Goal: Task Accomplishment & Management: Use online tool/utility

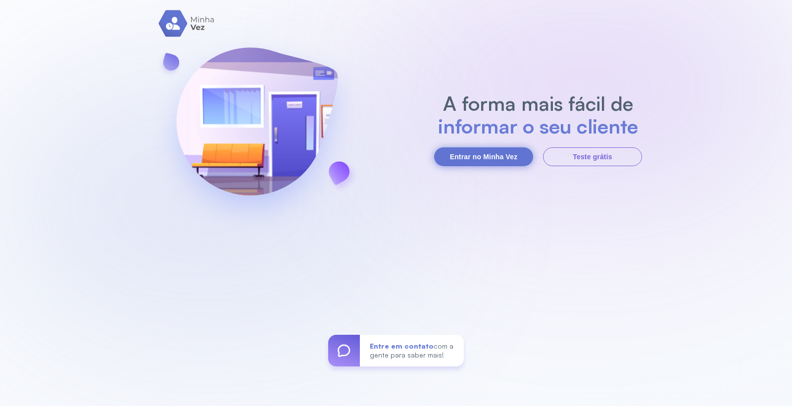
click at [478, 163] on button "Entrar no Minha Vez" at bounding box center [483, 156] width 99 height 19
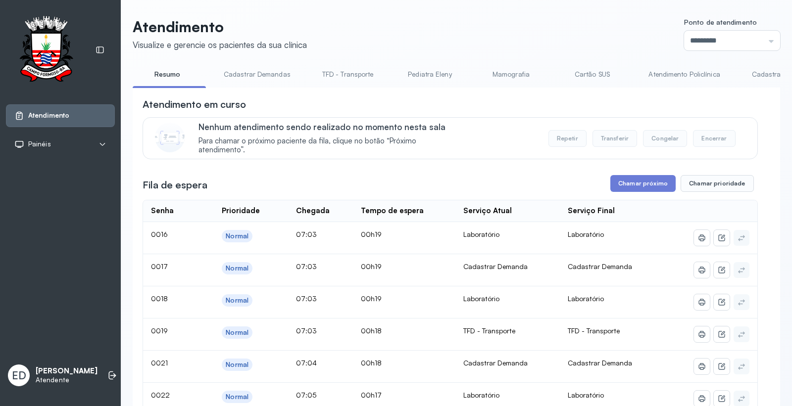
click at [725, 40] on input "*********" at bounding box center [732, 41] width 96 height 20
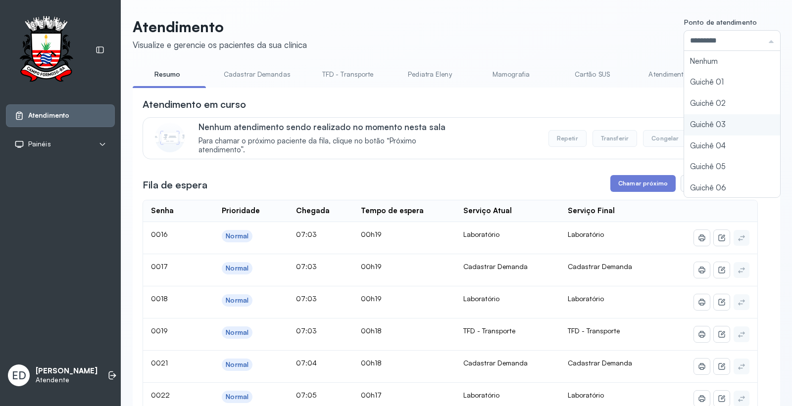
type input "*********"
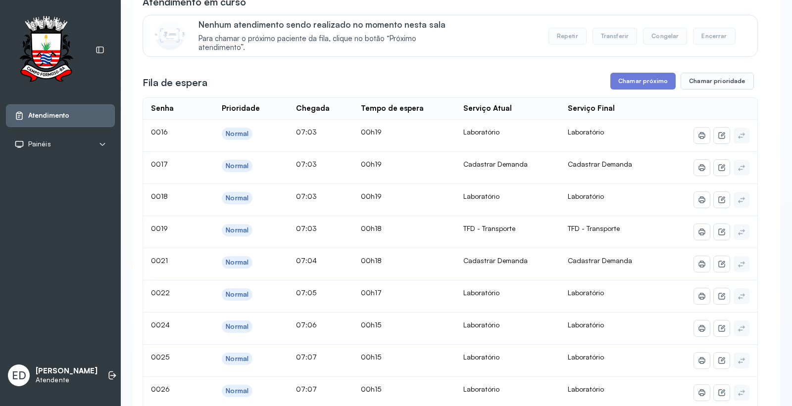
scroll to position [55, 0]
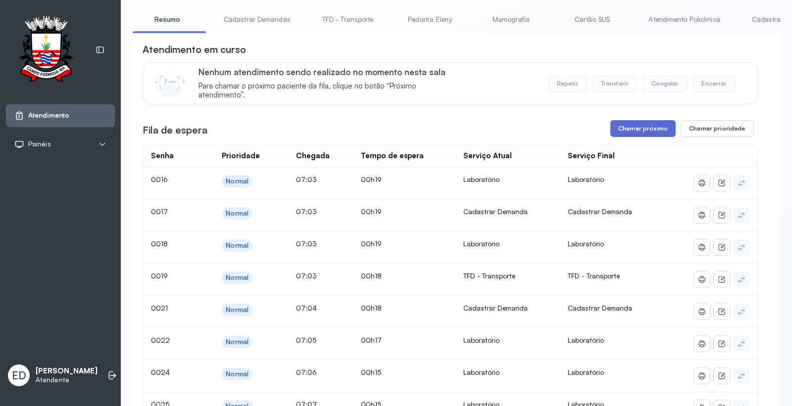
click at [627, 128] on button "Chamar próximo" at bounding box center [642, 128] width 65 height 17
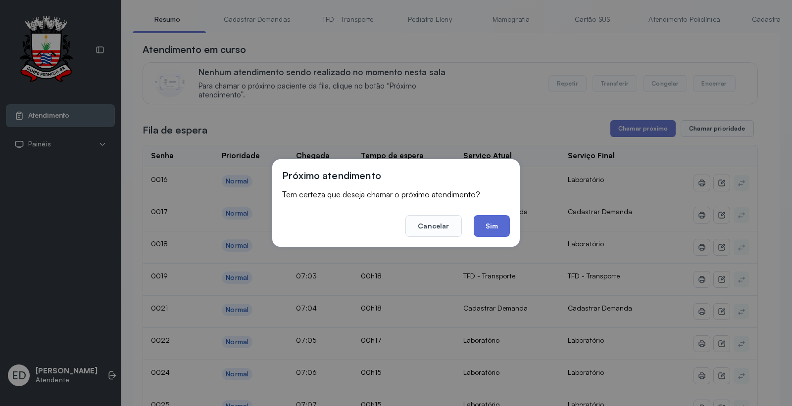
click at [497, 229] on button "Sim" at bounding box center [492, 226] width 36 height 22
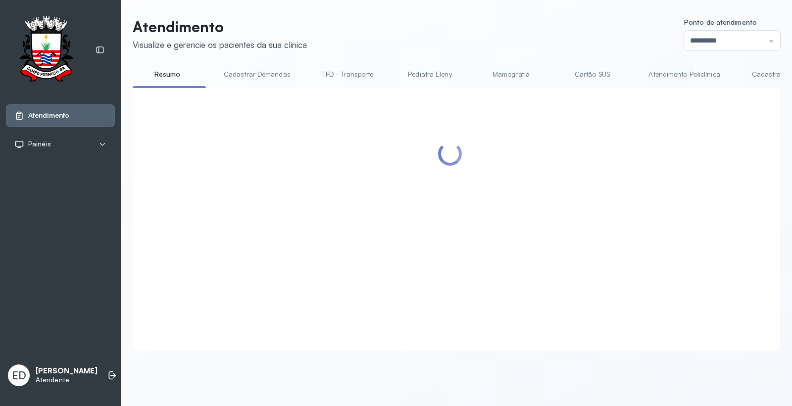
scroll to position [0, 0]
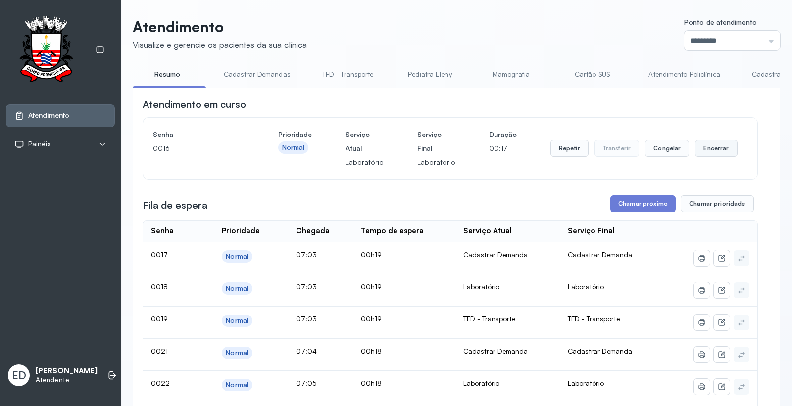
click at [696, 149] on button "Encerrar" at bounding box center [716, 148] width 42 height 17
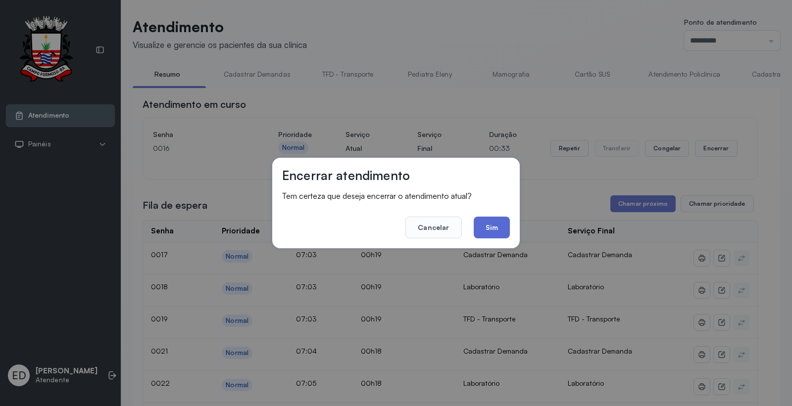
click at [506, 222] on button "Sim" at bounding box center [492, 228] width 36 height 22
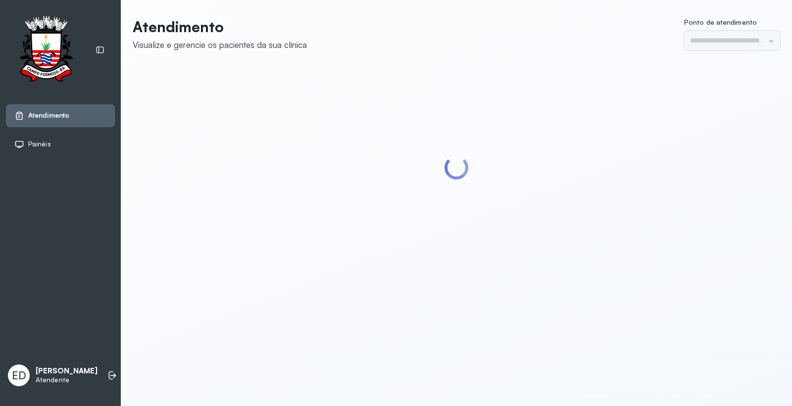
type input "*********"
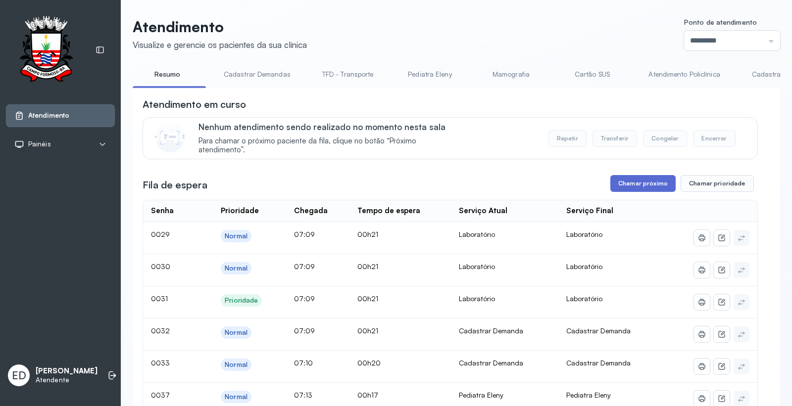
click at [616, 180] on button "Chamar próximo" at bounding box center [642, 183] width 65 height 17
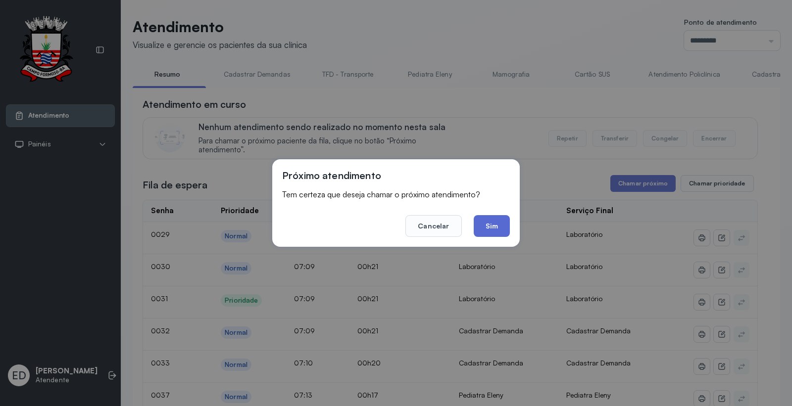
click at [491, 226] on button "Sim" at bounding box center [492, 226] width 36 height 22
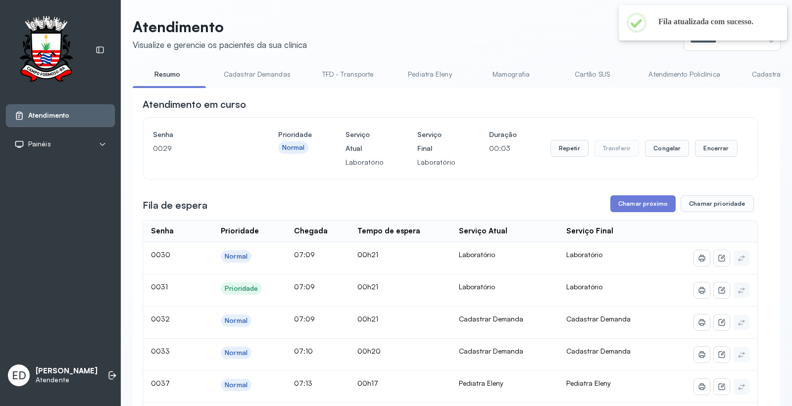
click at [300, 202] on div "Fila de espera Chamar próximo Chamar prioridade" at bounding box center [450, 203] width 615 height 17
click at [302, 201] on div "Fila de espera Chamar próximo Chamar prioridade" at bounding box center [450, 203] width 615 height 17
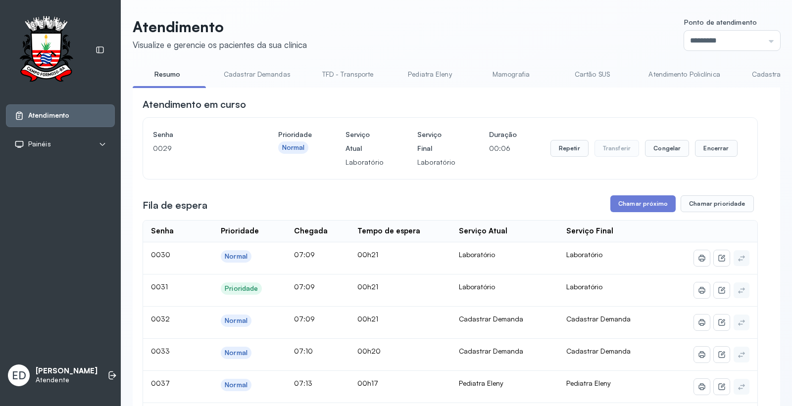
click at [302, 201] on div "Fila de espera Chamar próximo Chamar prioridade" at bounding box center [450, 203] width 615 height 17
click at [382, 35] on header "Atendimento Visualize e gerencie os pacientes da sua clínica Ponto de atendimen…" at bounding box center [456, 34] width 647 height 33
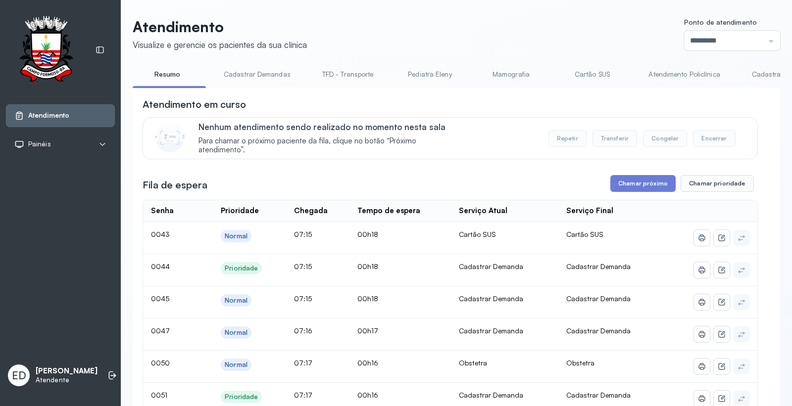
click at [244, 75] on link "Cadastrar Demandas" at bounding box center [257, 74] width 87 height 16
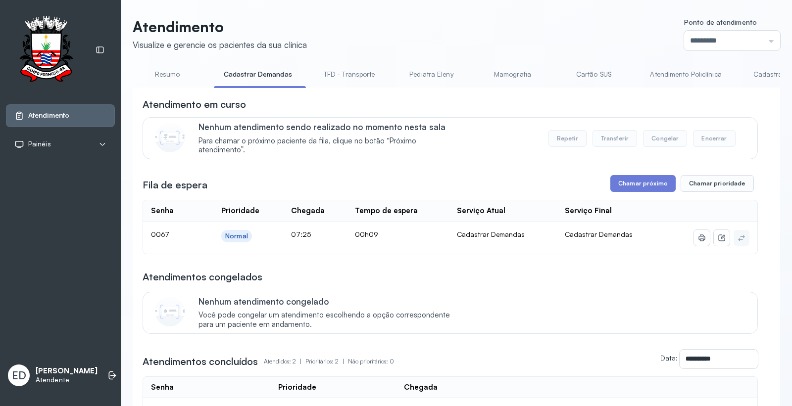
click at [166, 71] on link "Resumo" at bounding box center [167, 74] width 69 height 16
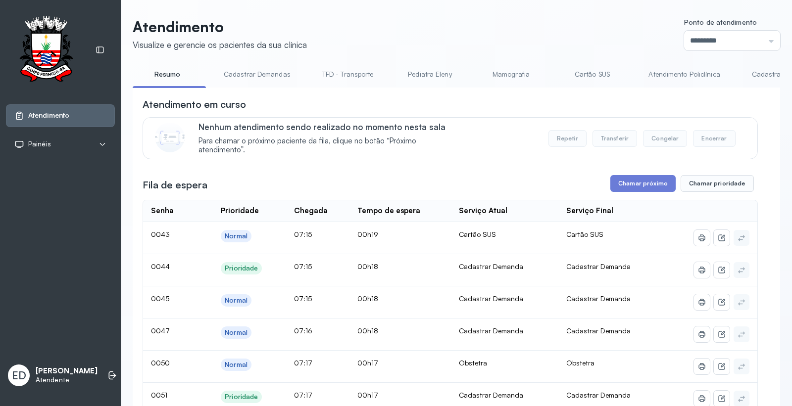
click at [755, 75] on link "Cadastrar Demanda" at bounding box center [783, 74] width 83 height 16
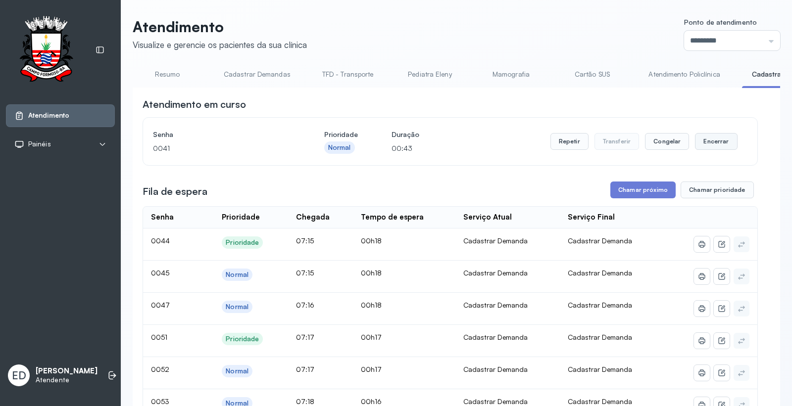
click at [709, 139] on button "Encerrar" at bounding box center [716, 141] width 42 height 17
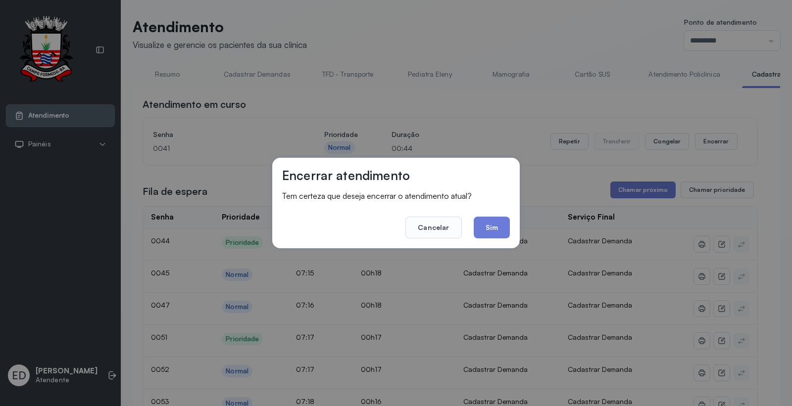
click at [492, 225] on button "Sim" at bounding box center [492, 228] width 36 height 22
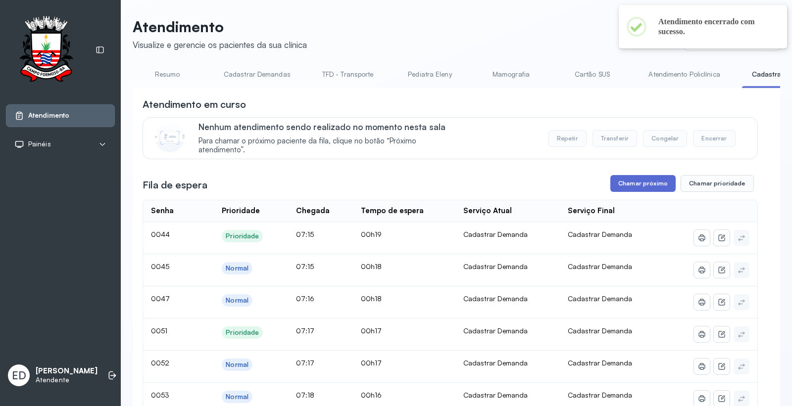
click at [639, 184] on button "Chamar próximo" at bounding box center [642, 183] width 65 height 17
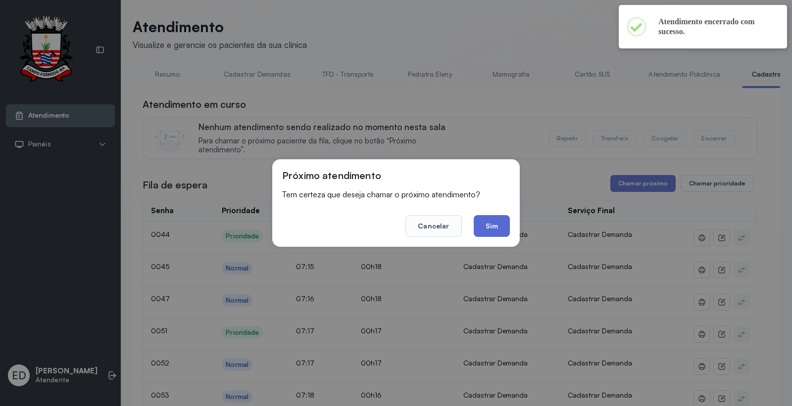
click at [500, 228] on button "Sim" at bounding box center [492, 226] width 36 height 22
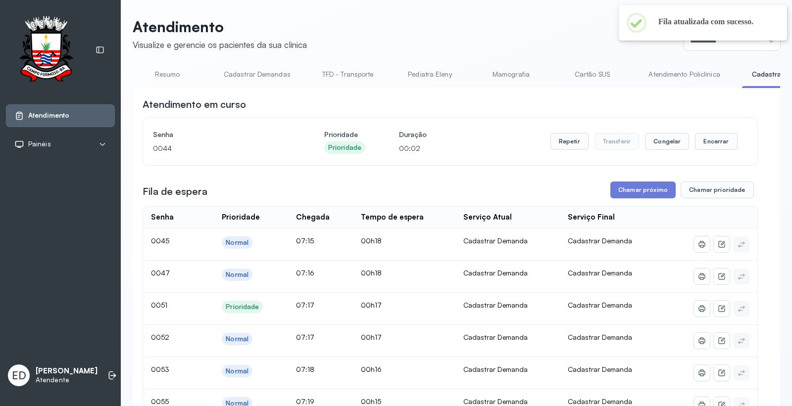
drag, startPoint x: 419, startPoint y: 26, endPoint x: 425, endPoint y: 27, distance: 6.1
click at [419, 27] on header "Atendimento Visualize e gerencie os pacientes da sua clínica Ponto de atendimen…" at bounding box center [456, 34] width 647 height 33
click at [543, 26] on header "Atendimento Visualize e gerencie os pacientes da sua clínica Ponto de atendimen…" at bounding box center [456, 34] width 647 height 33
click at [553, 21] on header "Atendimento Visualize e gerencie os pacientes da sua clínica Ponto de atendimen…" at bounding box center [456, 34] width 647 height 33
click at [478, 36] on header "Atendimento Visualize e gerencie os pacientes da sua clínica Ponto de atendimen…" at bounding box center [456, 34] width 647 height 33
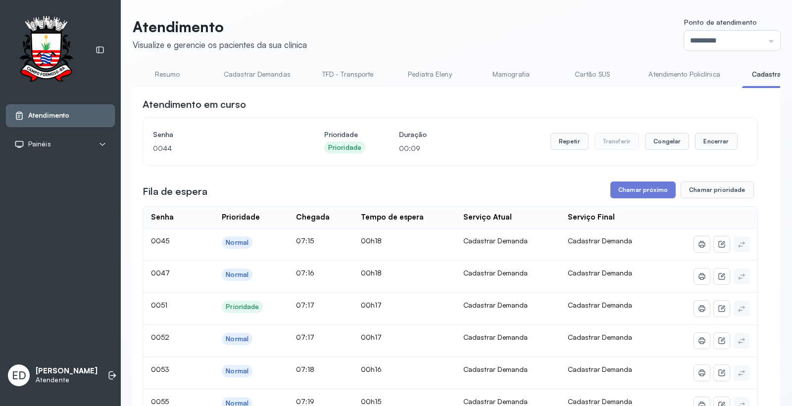
click at [549, 28] on header "Atendimento Visualize e gerencie os pacientes da sua clínica Ponto de atendimen…" at bounding box center [456, 34] width 647 height 33
click at [478, 40] on header "Atendimento Visualize e gerencie os pacientes da sua clínica Ponto de atendimen…" at bounding box center [456, 34] width 647 height 33
click at [480, 35] on header "Atendimento Visualize e gerencie os pacientes da sua clínica Ponto de atendimen…" at bounding box center [456, 34] width 647 height 33
click at [706, 145] on button "Encerrar" at bounding box center [716, 141] width 42 height 17
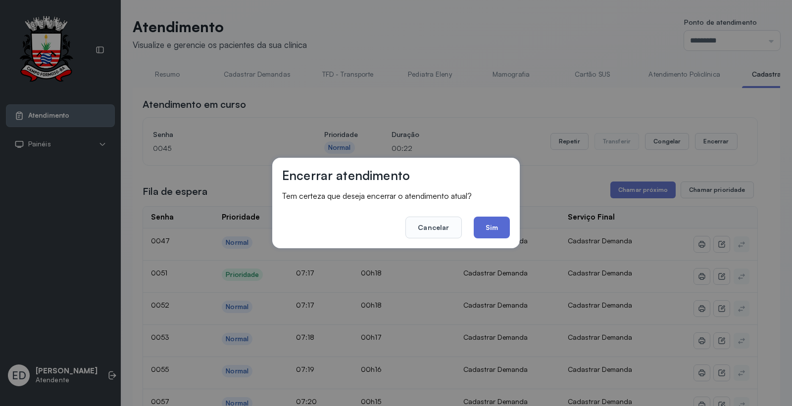
click at [503, 228] on button "Sim" at bounding box center [492, 228] width 36 height 22
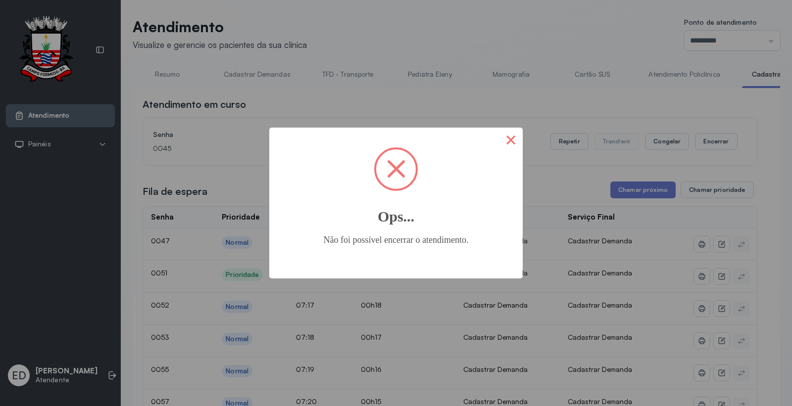
click at [515, 144] on button "×" at bounding box center [511, 140] width 24 height 24
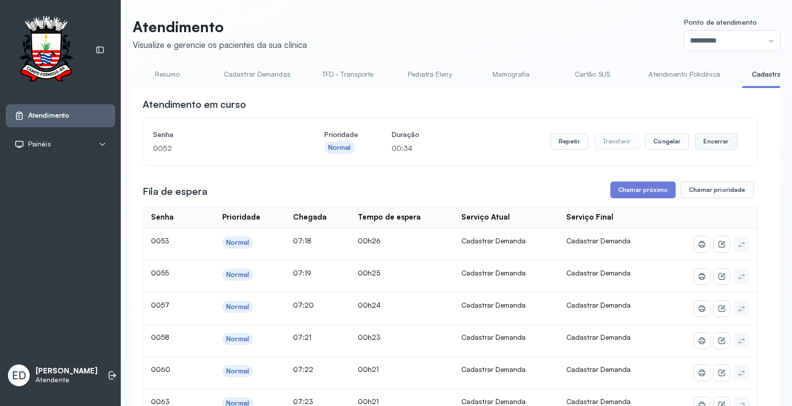
click at [712, 142] on button "Encerrar" at bounding box center [716, 141] width 42 height 17
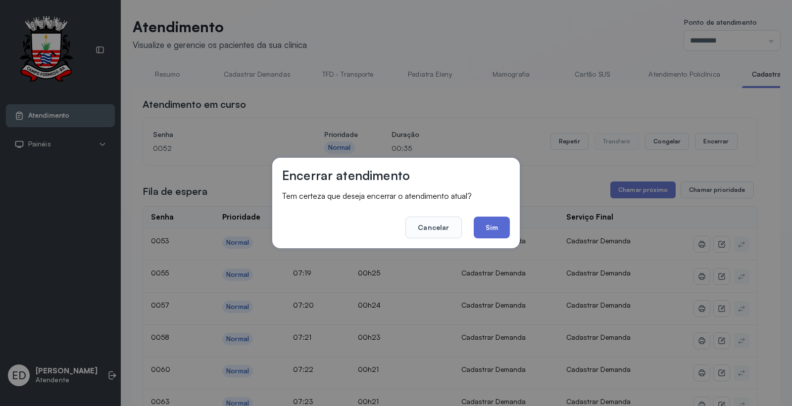
click at [485, 225] on button "Sim" at bounding box center [492, 228] width 36 height 22
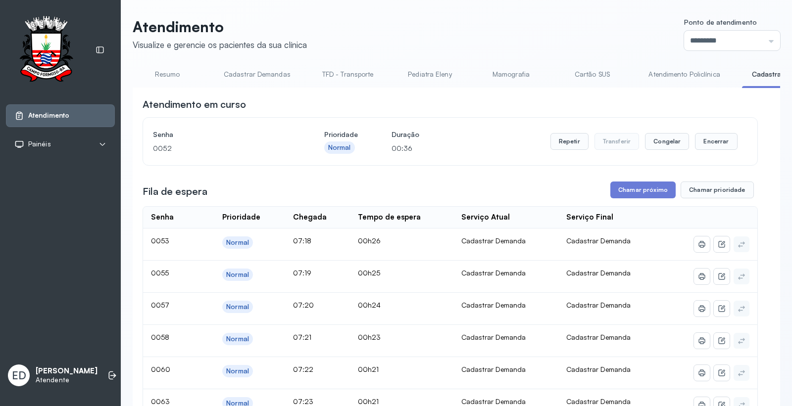
click at [168, 73] on link "Resumo" at bounding box center [167, 74] width 69 height 16
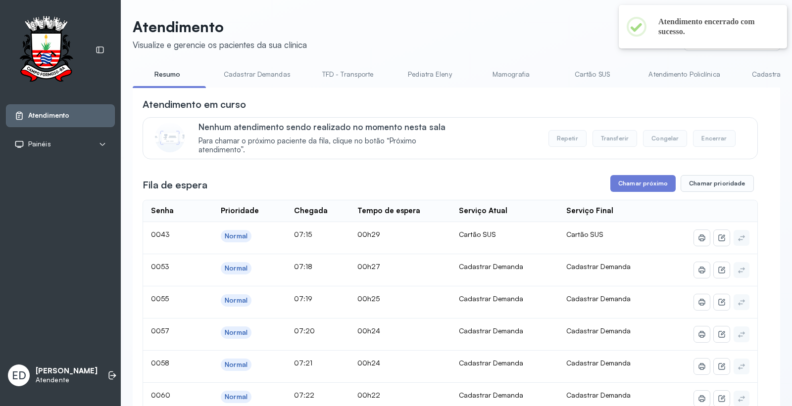
click at [764, 76] on link "Cadastrar Demanda" at bounding box center [783, 74] width 83 height 16
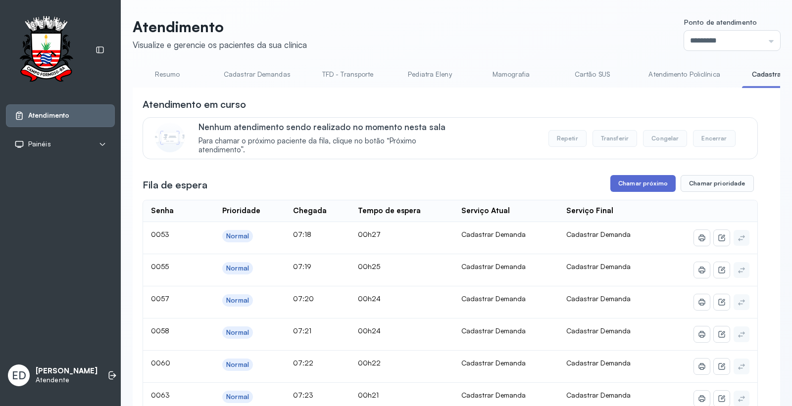
click at [626, 183] on button "Chamar próximo" at bounding box center [642, 183] width 65 height 17
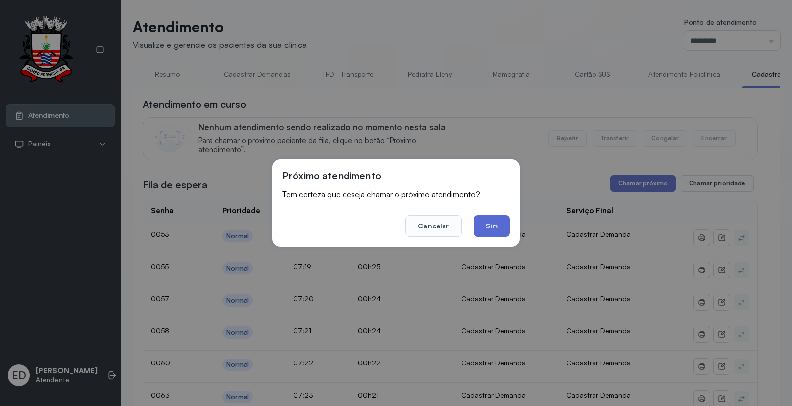
click at [486, 223] on button "Sim" at bounding box center [492, 226] width 36 height 22
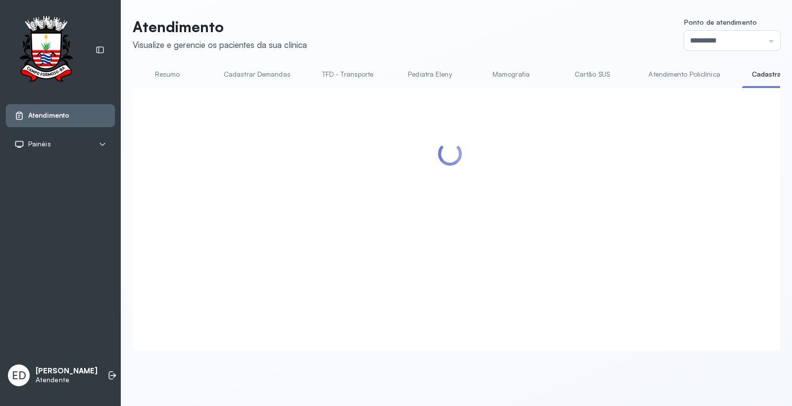
click at [405, 42] on header "Atendimento Visualize e gerencie os pacientes da sua clínica Ponto de atendimen…" at bounding box center [456, 34] width 647 height 33
drag, startPoint x: 409, startPoint y: 40, endPoint x: 421, endPoint y: 41, distance: 11.4
click at [412, 39] on header "Atendimento Visualize e gerencie os pacientes da sua clínica Ponto de atendimen…" at bounding box center [456, 34] width 647 height 33
click at [436, 33] on header "Atendimento Visualize e gerencie os pacientes da sua clínica Ponto de atendimen…" at bounding box center [456, 34] width 647 height 33
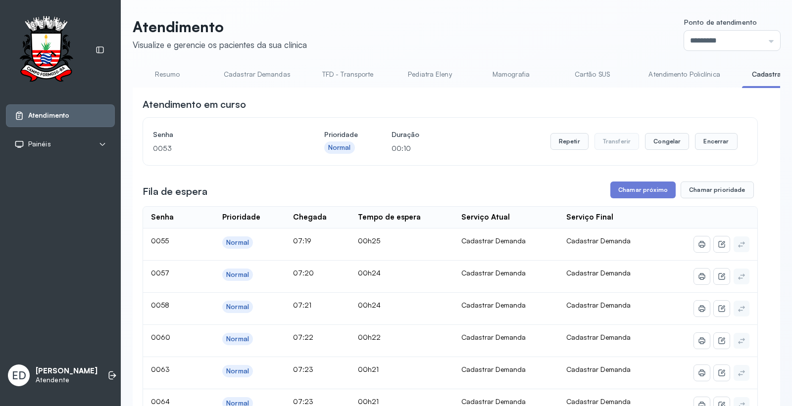
click at [499, 22] on header "Atendimento Visualize e gerencie os pacientes da sua clínica Ponto de atendimen…" at bounding box center [456, 34] width 647 height 33
click at [546, 49] on header "Atendimento Visualize e gerencie os pacientes da sua clínica Ponto de atendimen…" at bounding box center [456, 34] width 647 height 33
click at [719, 143] on button "Encerrar" at bounding box center [716, 141] width 42 height 17
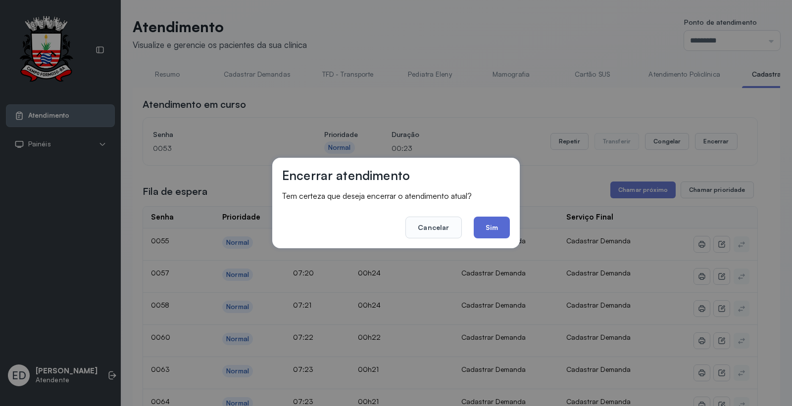
click at [484, 222] on button "Sim" at bounding box center [492, 228] width 36 height 22
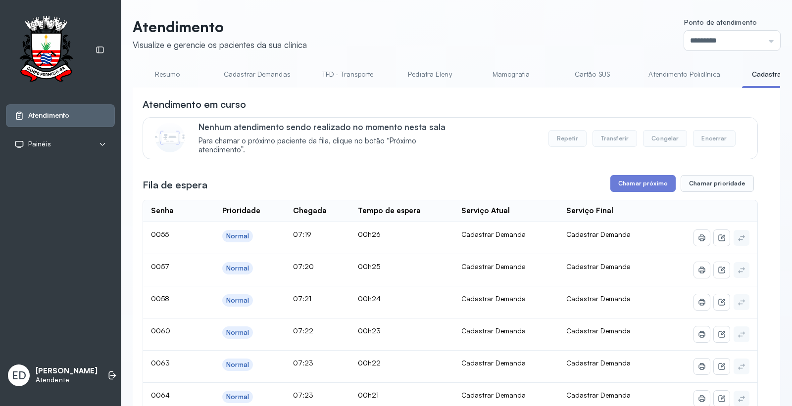
click at [606, 183] on div "Fila de espera Chamar próximo Chamar prioridade" at bounding box center [450, 183] width 615 height 17
click at [611, 181] on button "Chamar próximo" at bounding box center [642, 183] width 65 height 17
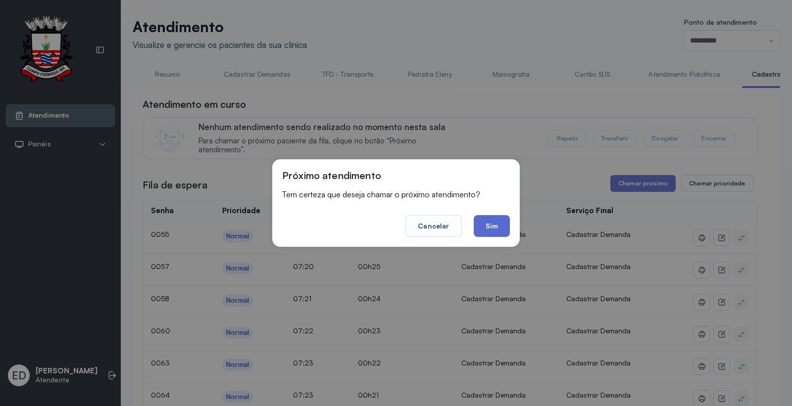
click at [502, 230] on button "Sim" at bounding box center [492, 226] width 36 height 22
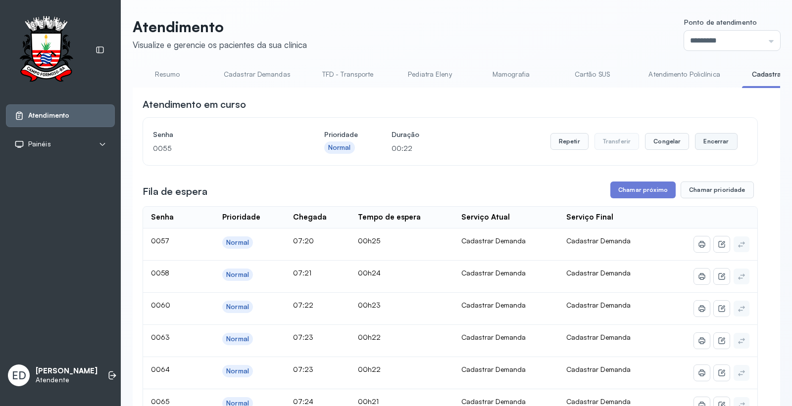
click at [719, 140] on button "Encerrar" at bounding box center [716, 141] width 42 height 17
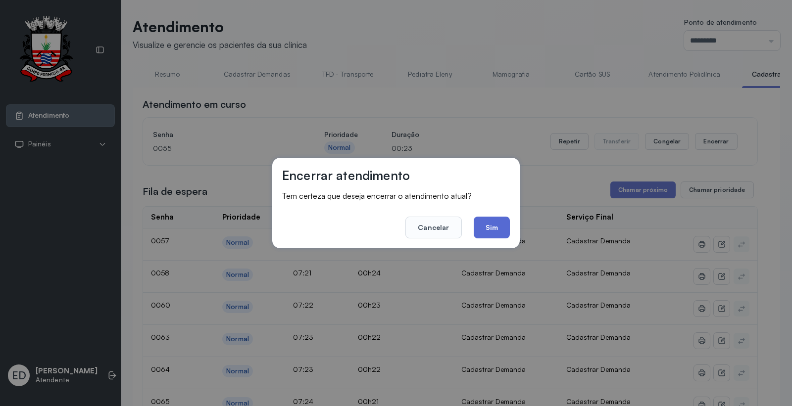
click at [505, 223] on button "Sim" at bounding box center [492, 228] width 36 height 22
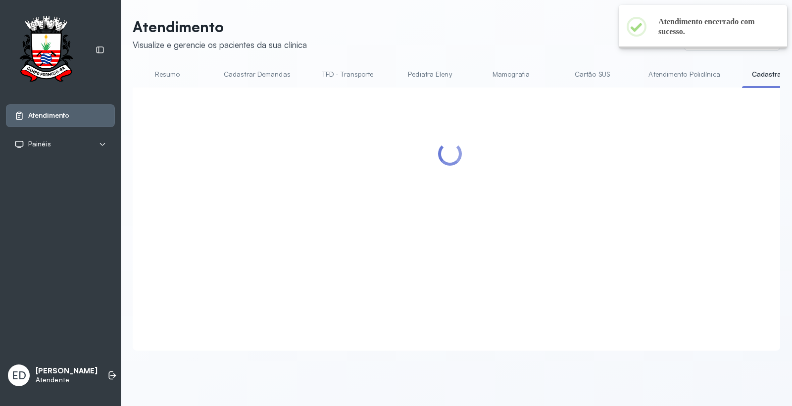
click at [174, 70] on link "Resumo" at bounding box center [167, 74] width 69 height 16
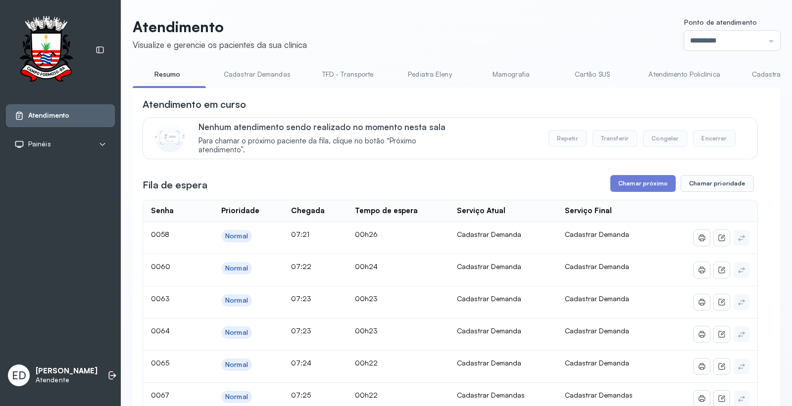
click at [759, 75] on link "Cadastrar Demanda" at bounding box center [783, 74] width 83 height 16
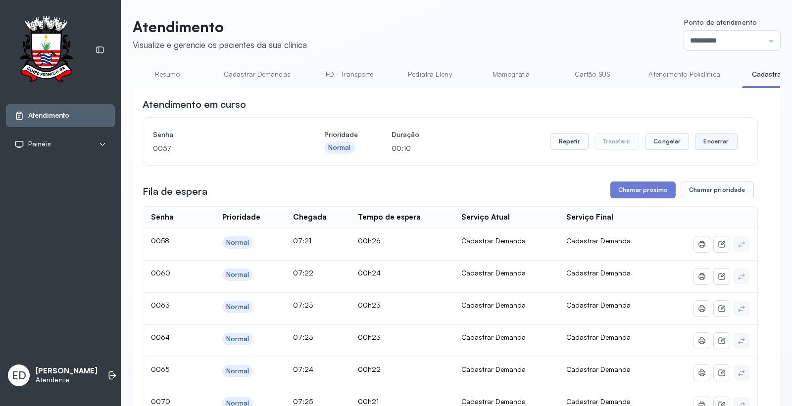
click at [711, 137] on button "Encerrar" at bounding box center [716, 141] width 42 height 17
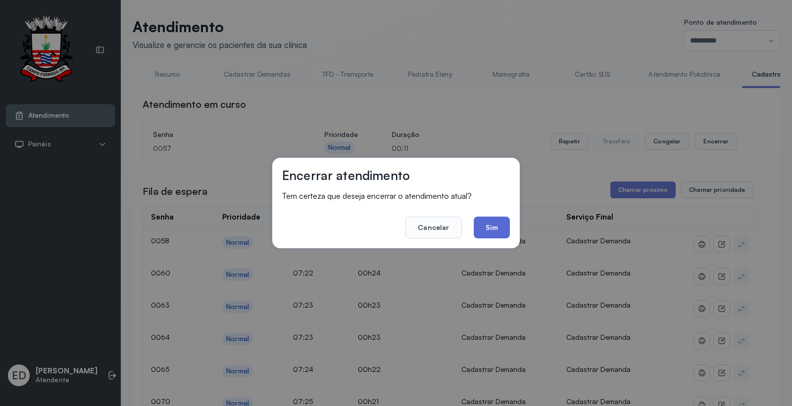
click at [506, 227] on button "Sim" at bounding box center [492, 228] width 36 height 22
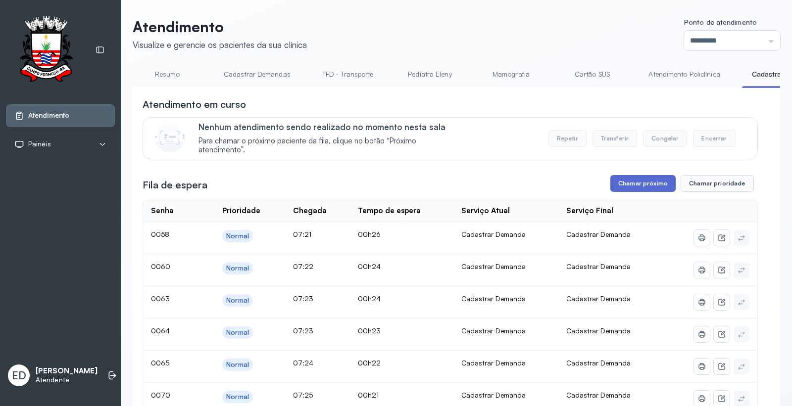
click at [642, 183] on button "Chamar próximo" at bounding box center [642, 183] width 65 height 17
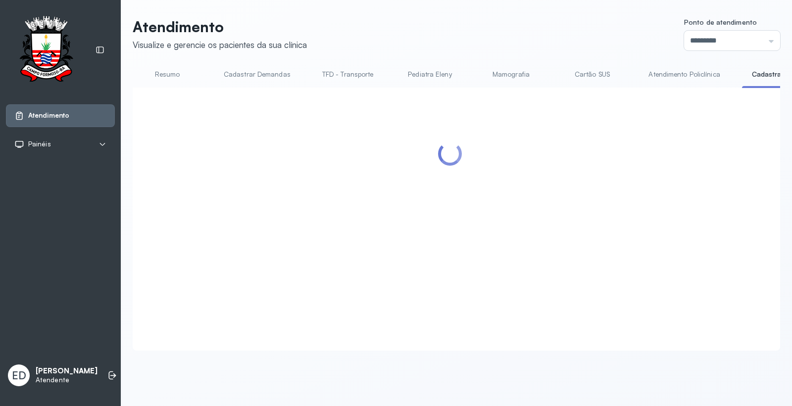
click at [497, 230] on div at bounding box center [450, 206] width 615 height 219
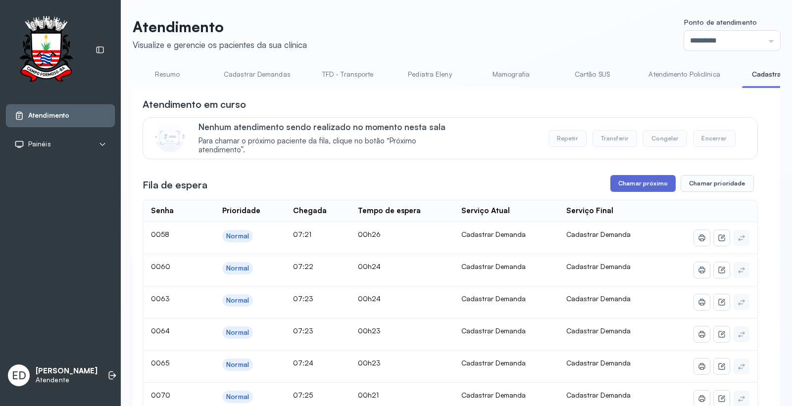
click at [649, 184] on button "Chamar próximo" at bounding box center [642, 183] width 65 height 17
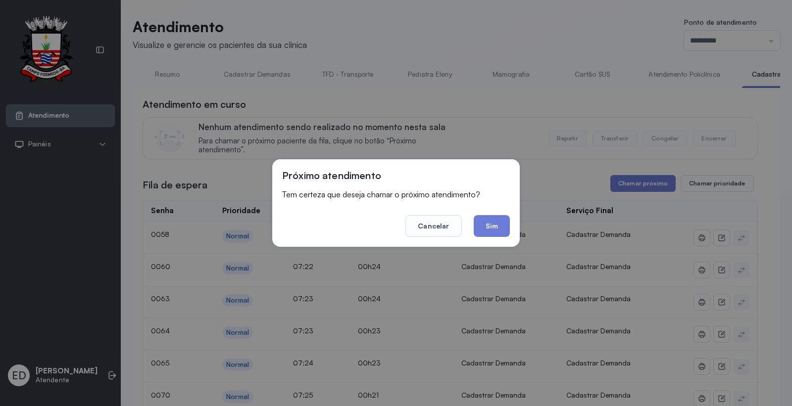
drag, startPoint x: 501, startPoint y: 228, endPoint x: 214, endPoint y: 65, distance: 330.0
click at [476, 219] on button "Sim" at bounding box center [492, 226] width 36 height 22
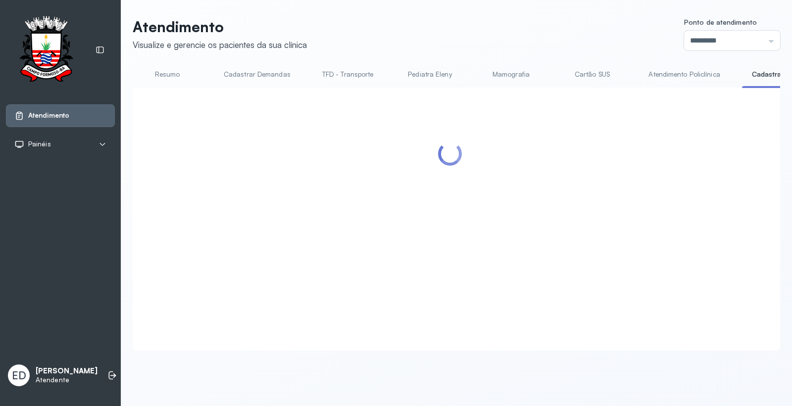
click at [452, 20] on header "Atendimento Visualize e gerencie os pacientes da sua clínica Ponto de atendimen…" at bounding box center [456, 34] width 647 height 33
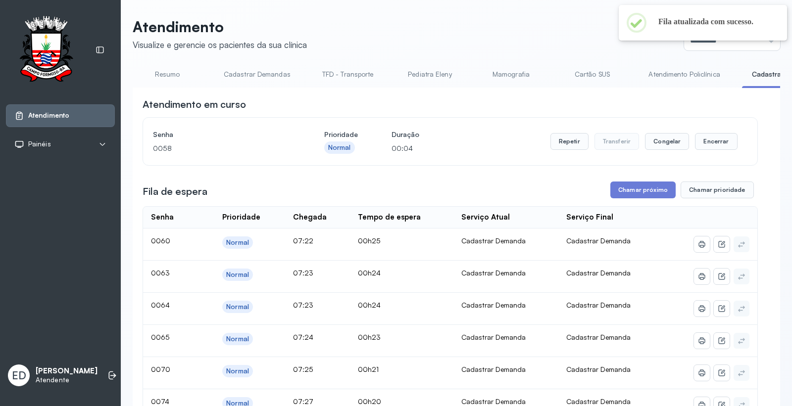
click at [454, 23] on header "Atendimento Visualize e gerencie os pacientes da sua clínica Ponto de atendimen…" at bounding box center [456, 34] width 647 height 33
drag, startPoint x: 712, startPoint y: 144, endPoint x: 694, endPoint y: 151, distance: 19.1
click at [695, 150] on button "Encerrar" at bounding box center [716, 141] width 42 height 17
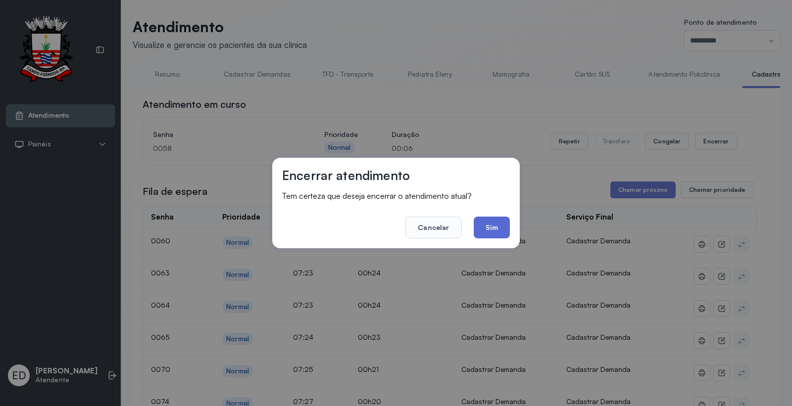
click at [503, 231] on button "Sim" at bounding box center [492, 228] width 36 height 22
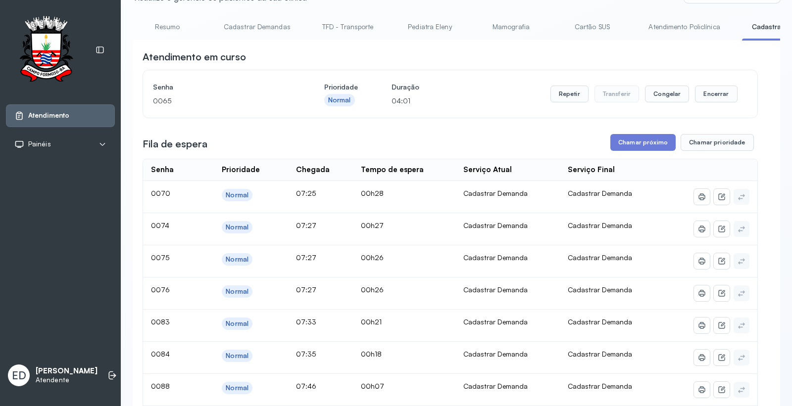
scroll to position [165, 0]
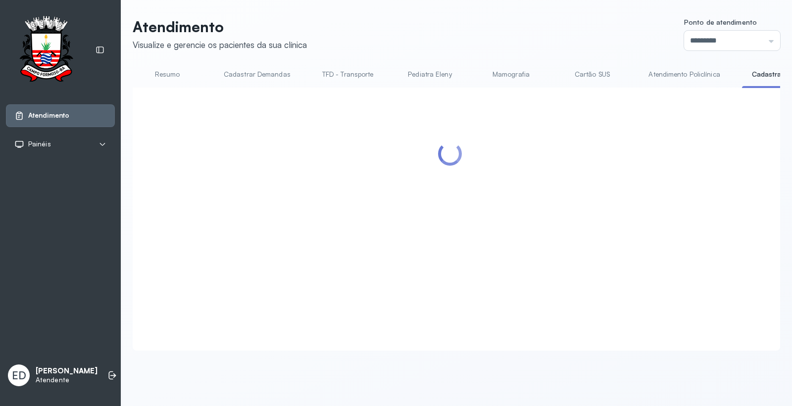
scroll to position [0, 0]
click at [465, 29] on header "Atendimento Visualize e gerencie os pacientes da sua clínica Ponto de atendimen…" at bounding box center [456, 34] width 647 height 33
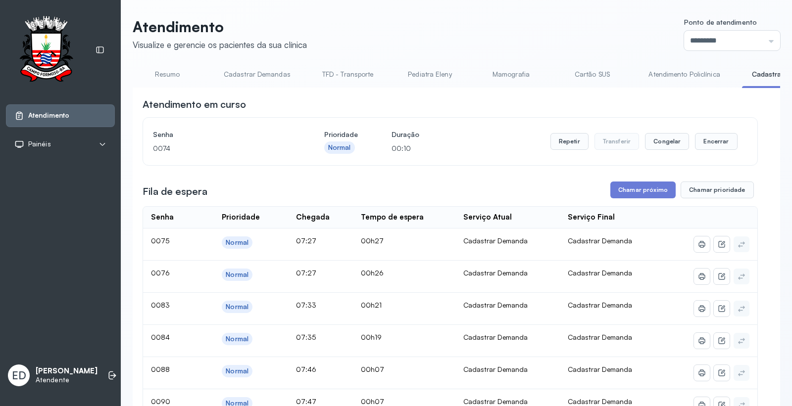
click at [563, 40] on header "Atendimento Visualize e gerencie os pacientes da sua clínica Ponto de atendimen…" at bounding box center [456, 34] width 647 height 33
click at [712, 136] on button "Encerrar" at bounding box center [716, 141] width 42 height 17
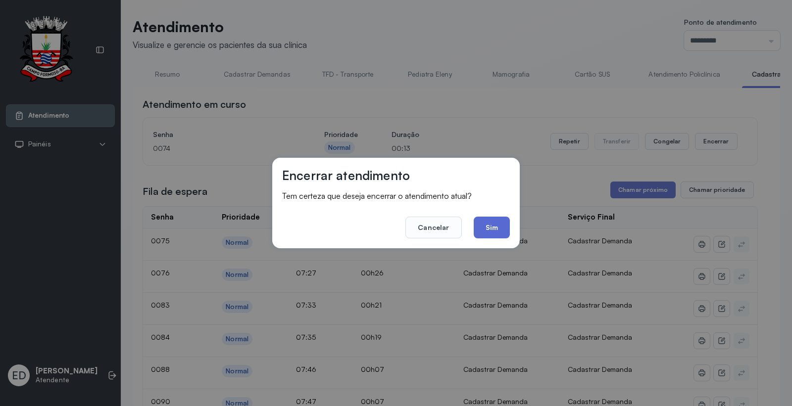
click at [508, 222] on button "Sim" at bounding box center [492, 228] width 36 height 22
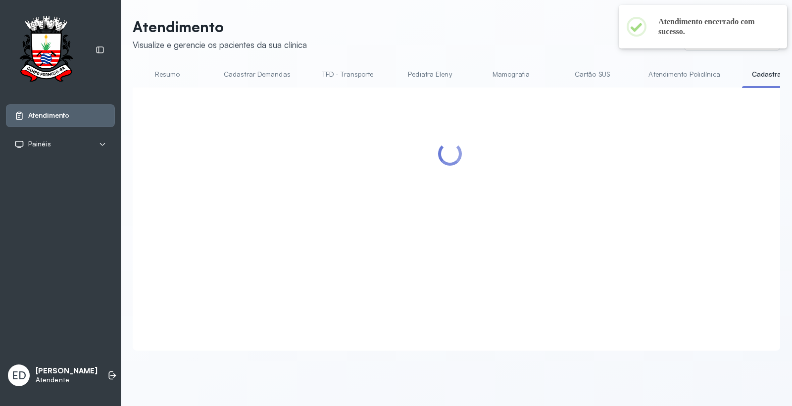
click at [161, 70] on link "Resumo" at bounding box center [167, 74] width 69 height 16
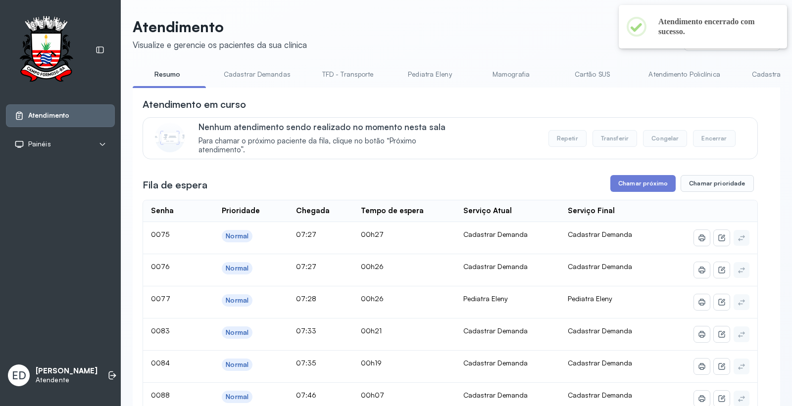
click at [533, 39] on header "Atendimento Visualize e gerencie os pacientes da sua clínica Ponto de atendimen…" at bounding box center [456, 34] width 647 height 33
click at [408, 43] on header "Atendimento Visualize e gerencie os pacientes da sua clínica Ponto de atendimen…" at bounding box center [456, 34] width 647 height 33
click at [402, 39] on header "Atendimento Visualize e gerencie os pacientes da sua clínica Ponto de atendimen…" at bounding box center [456, 34] width 647 height 33
click at [652, 185] on button "Chamar próximo" at bounding box center [642, 183] width 65 height 17
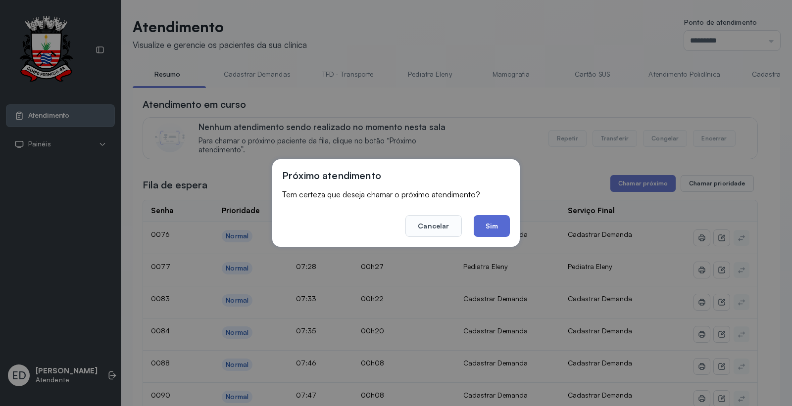
click at [485, 218] on button "Sim" at bounding box center [492, 226] width 36 height 22
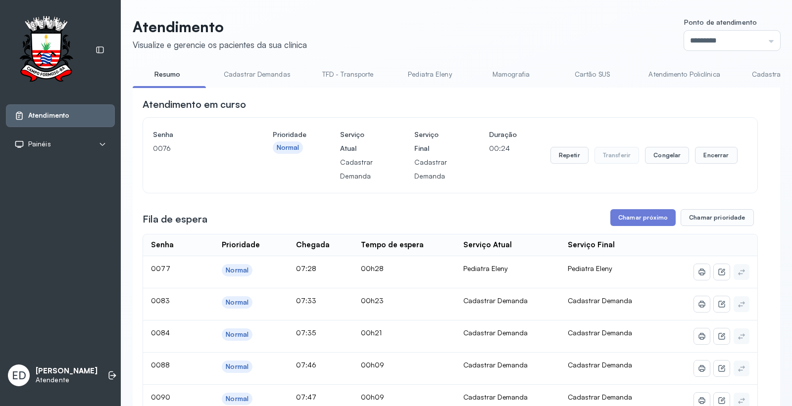
click at [711, 146] on div "Repetir Transferir Congelar Encerrar" at bounding box center [643, 155] width 187 height 55
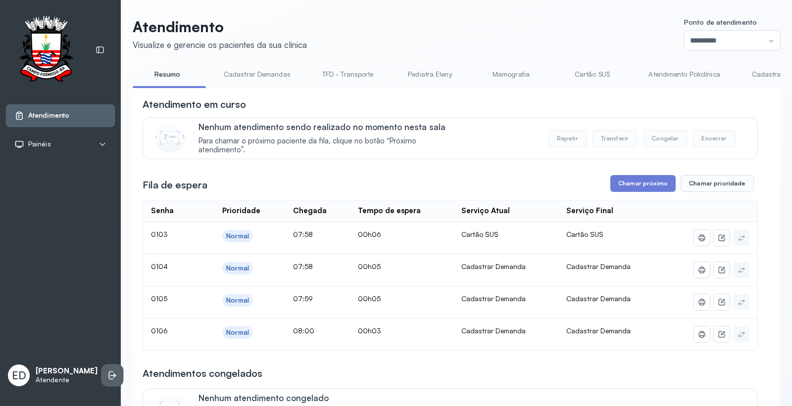
click at [109, 372] on icon at bounding box center [111, 376] width 4 height 8
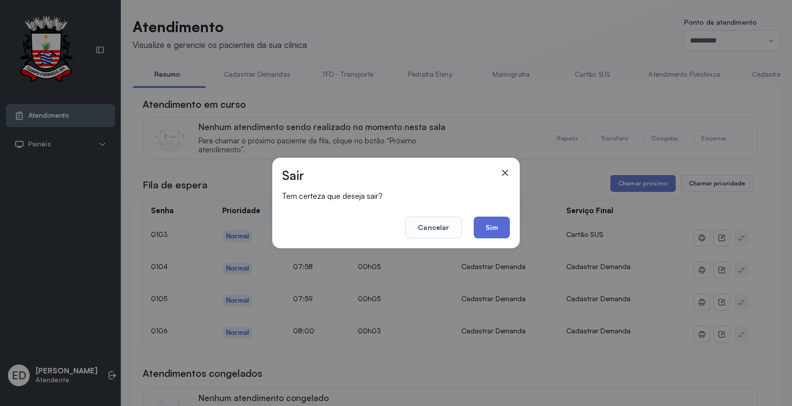
click at [500, 225] on button "Sim" at bounding box center [492, 228] width 36 height 22
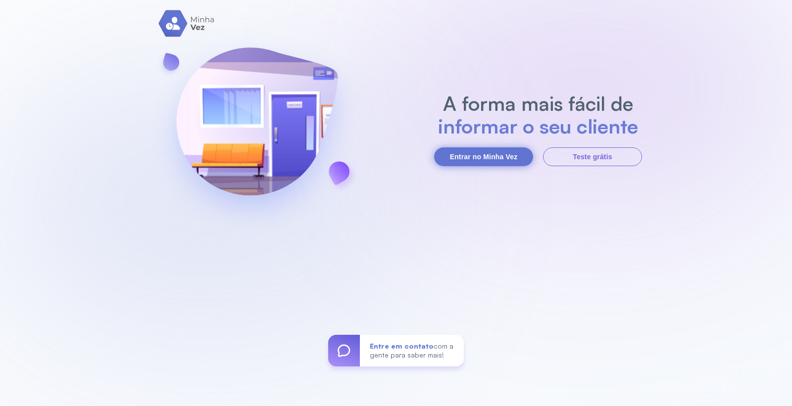
drag, startPoint x: 483, startPoint y: 162, endPoint x: 466, endPoint y: 137, distance: 29.9
click at [483, 160] on button "Entrar no Minha Vez" at bounding box center [483, 156] width 99 height 19
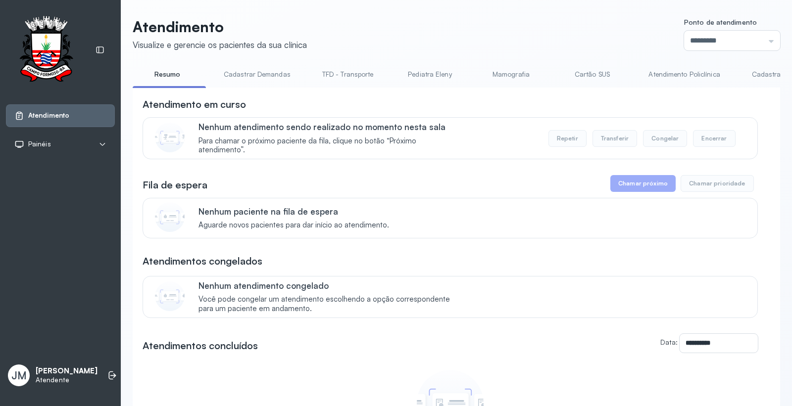
click at [169, 74] on link "Resumo" at bounding box center [167, 74] width 69 height 16
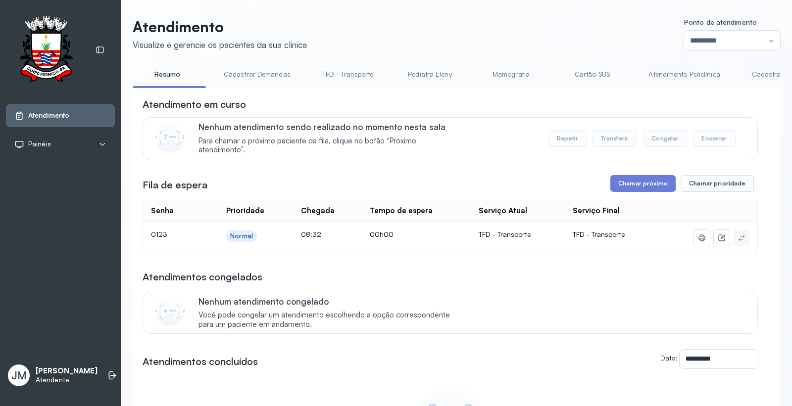
click at [163, 68] on link "Resumo" at bounding box center [167, 74] width 69 height 16
click at [165, 77] on link "Resumo" at bounding box center [167, 74] width 69 height 16
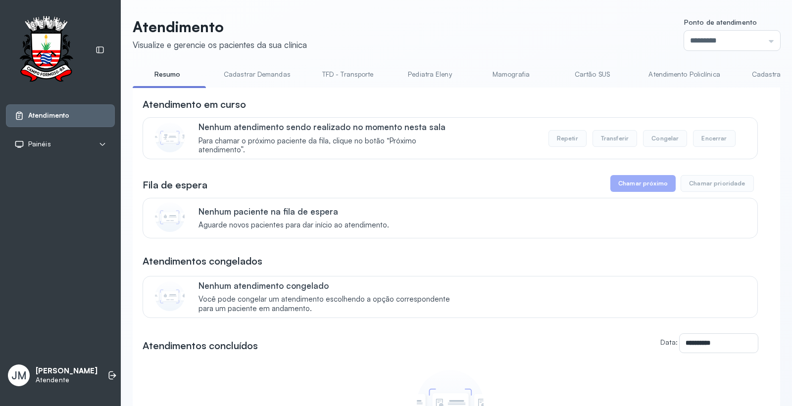
click at [267, 70] on link "Cadastrar Demandas" at bounding box center [257, 74] width 87 height 16
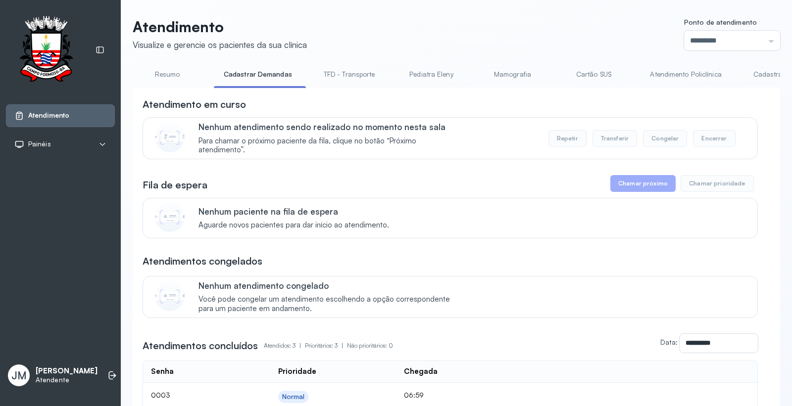
click at [167, 75] on link "Resumo" at bounding box center [167, 74] width 69 height 16
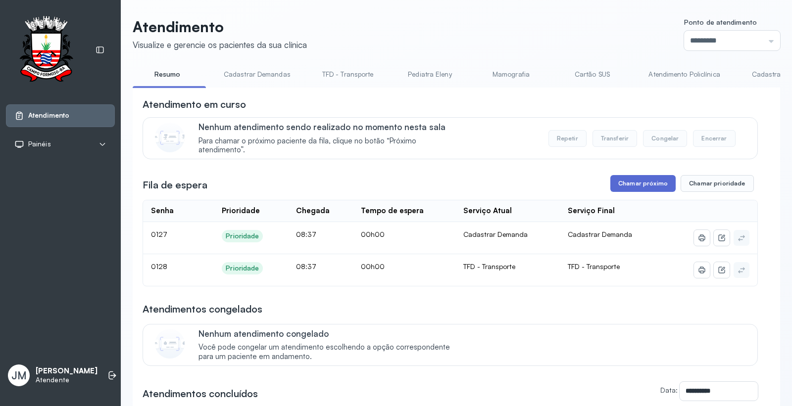
click at [626, 184] on button "Chamar próximo" at bounding box center [642, 183] width 65 height 17
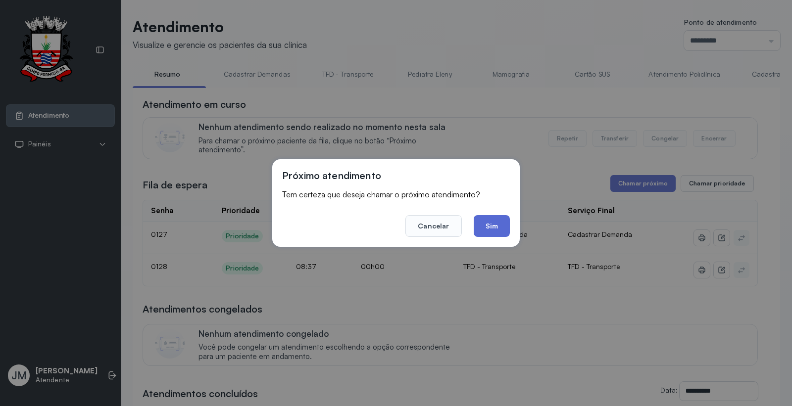
click at [491, 229] on button "Sim" at bounding box center [492, 226] width 36 height 22
